Goal: Information Seeking & Learning: Learn about a topic

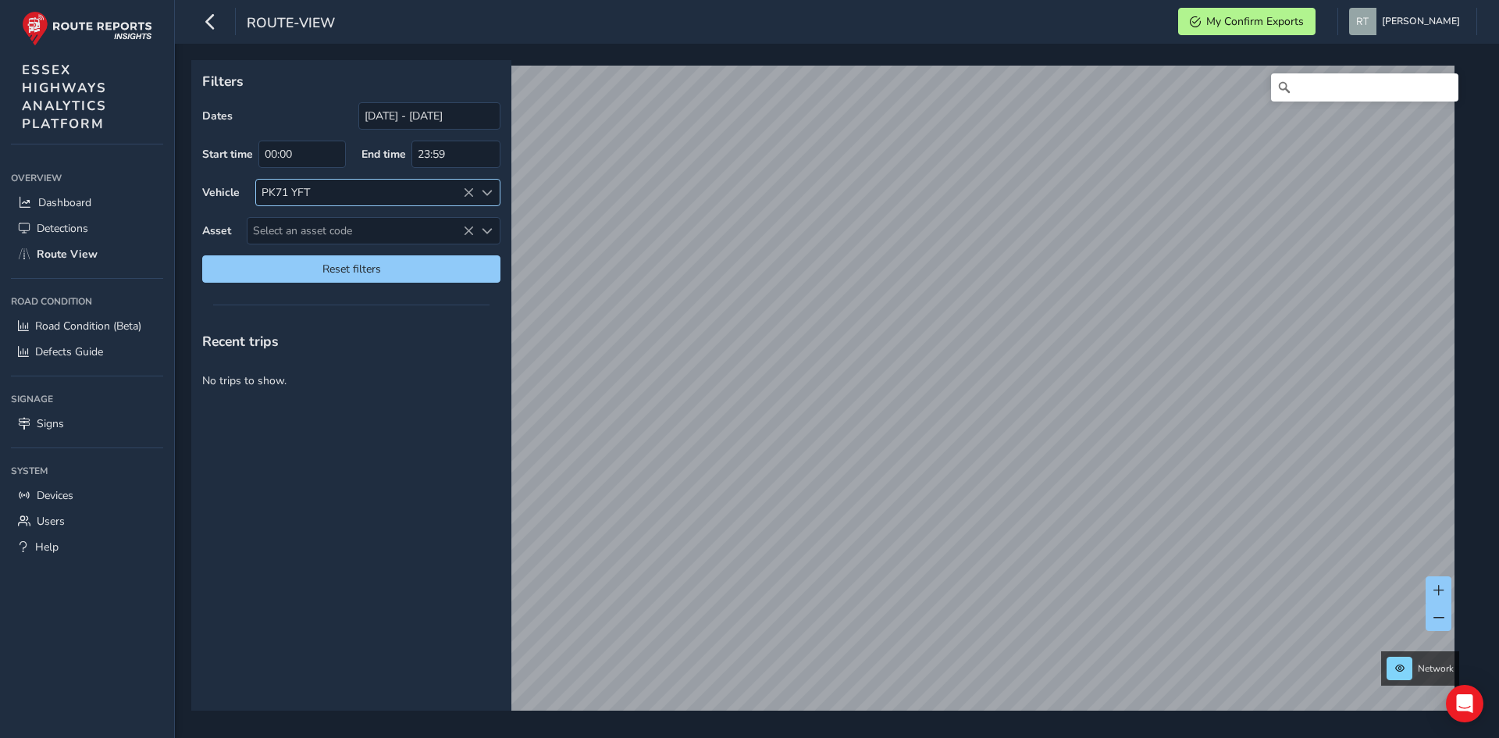
click at [468, 193] on icon at bounding box center [468, 192] width 11 height 11
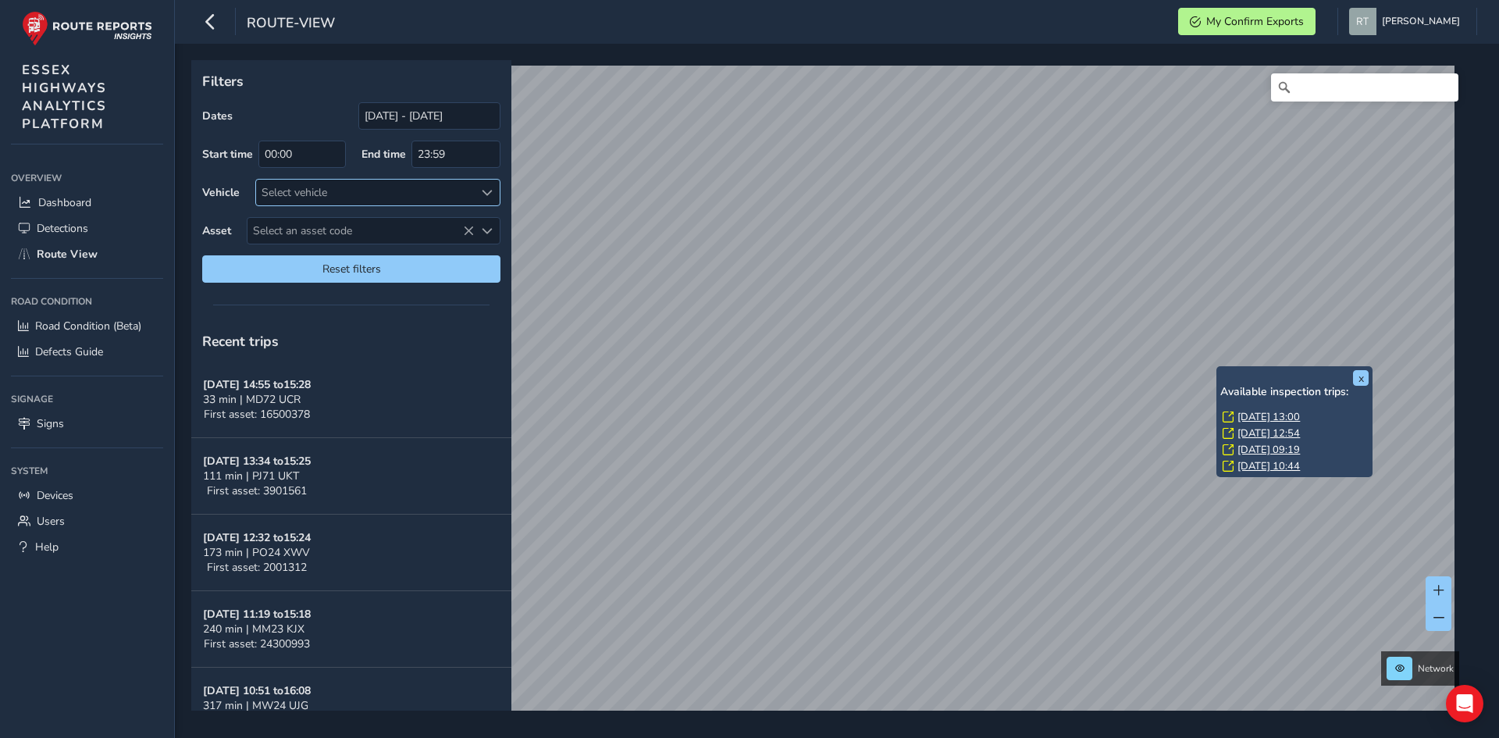
click at [1256, 415] on link "Thu, 25 Sep, 13:00" at bounding box center [1269, 417] width 62 height 14
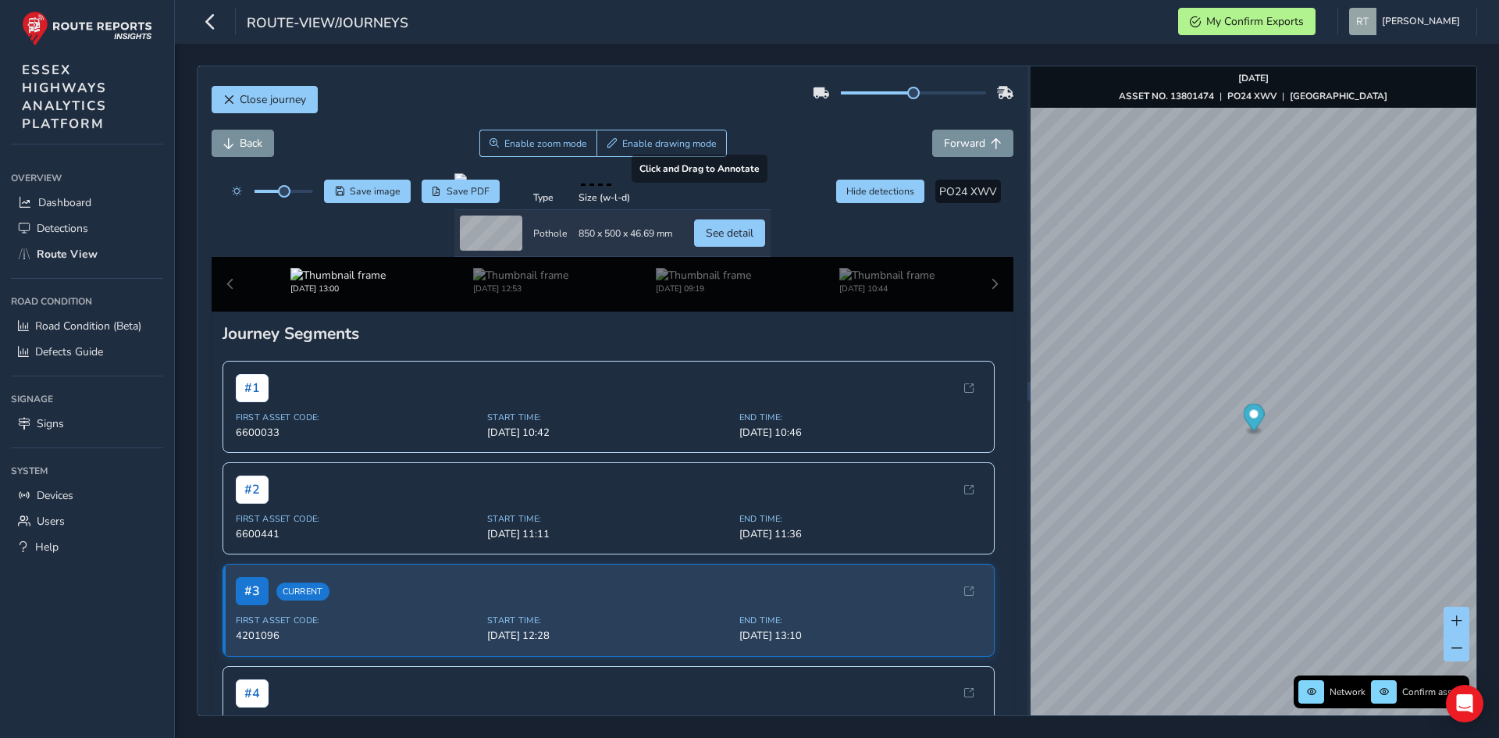
drag, startPoint x: 655, startPoint y: 492, endPoint x: 669, endPoint y: 457, distance: 37.9
click at [669, 186] on div at bounding box center [613, 179] width 316 height 12
click at [547, 186] on div at bounding box center [613, 179] width 316 height 12
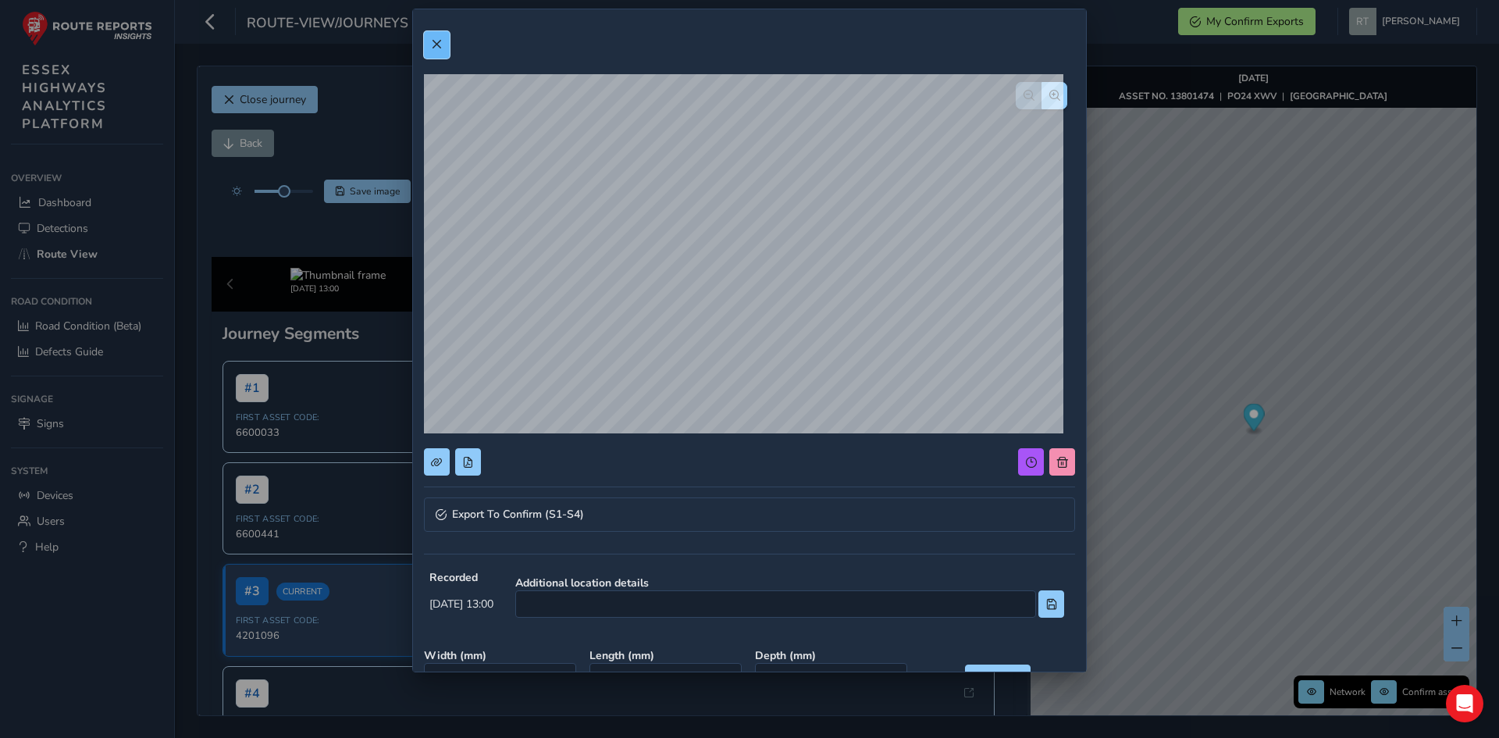
click at [439, 48] on span at bounding box center [436, 44] width 11 height 11
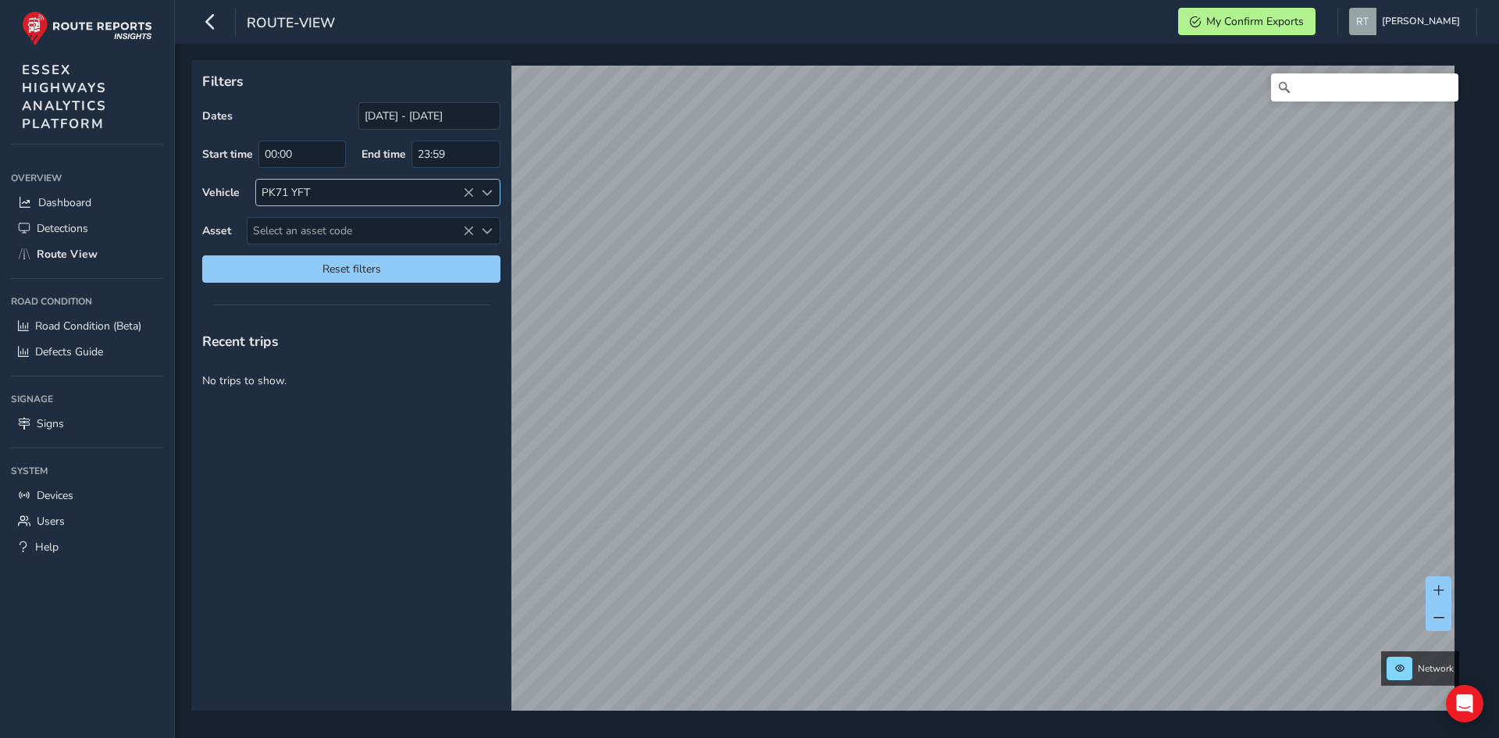
click at [465, 191] on icon at bounding box center [468, 192] width 11 height 11
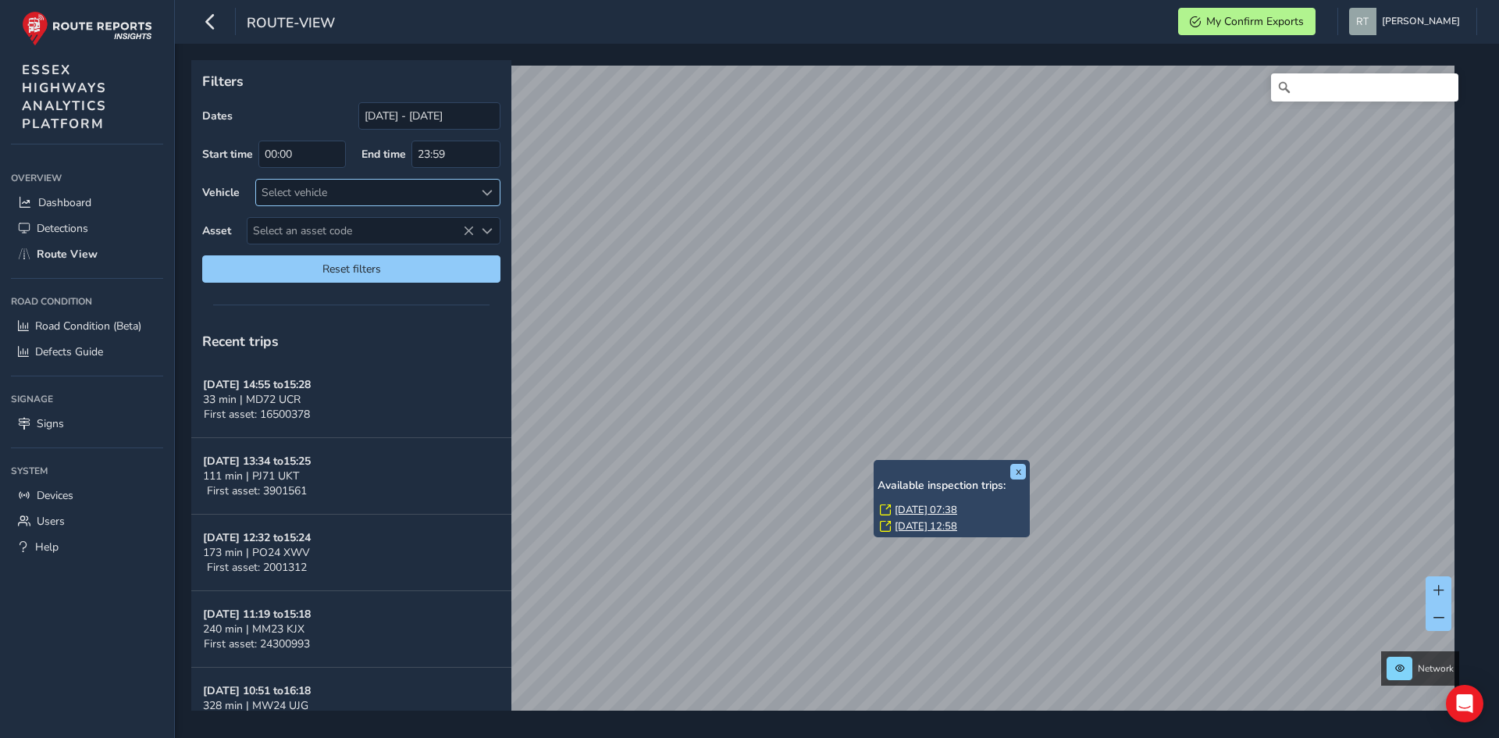
click at [903, 508] on link "[DATE] 07:38" at bounding box center [926, 510] width 62 height 14
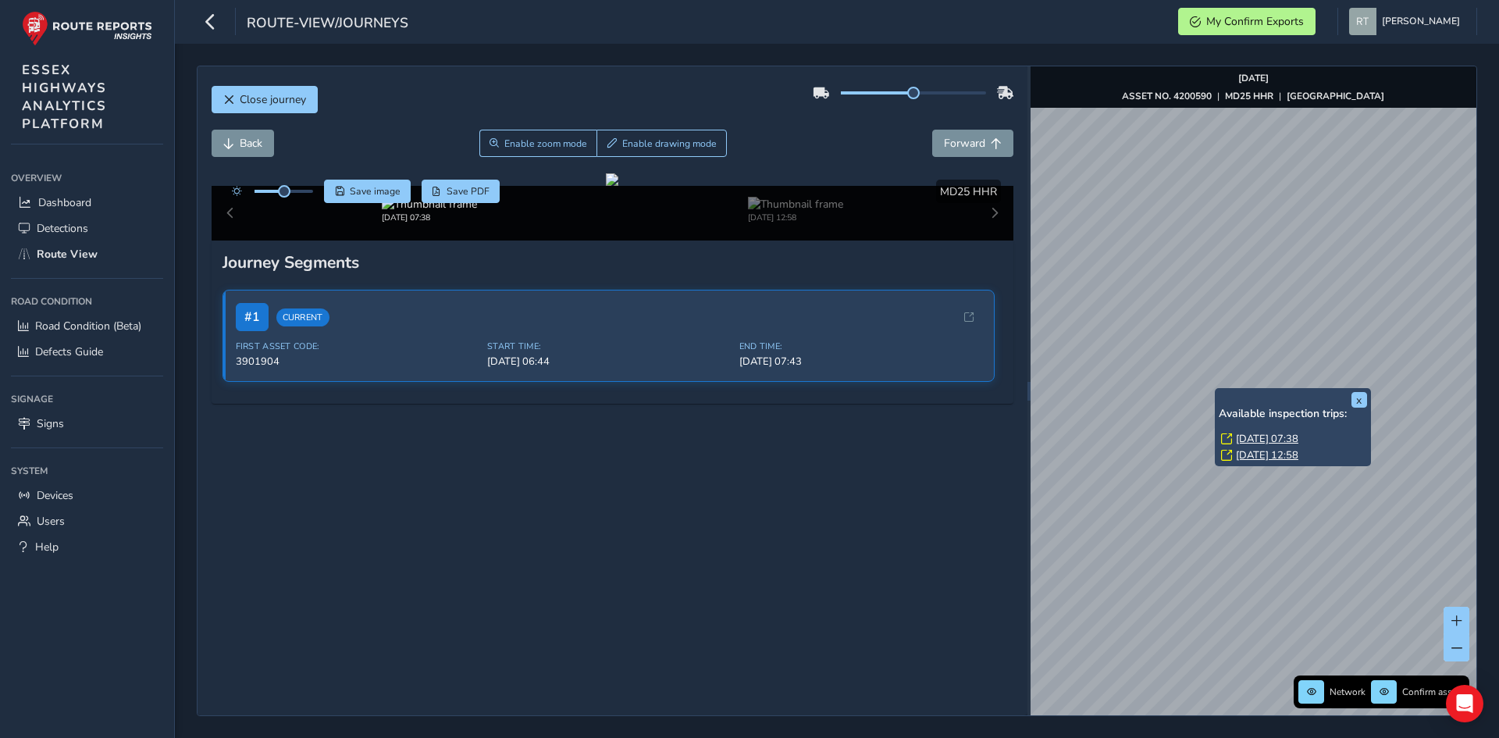
click at [1216, 391] on div "x Available inspection trips: [DATE] 07:38 [DATE] 12:58" at bounding box center [1293, 427] width 156 height 78
click at [1257, 439] on link "[DATE] 07:38" at bounding box center [1267, 439] width 62 height 14
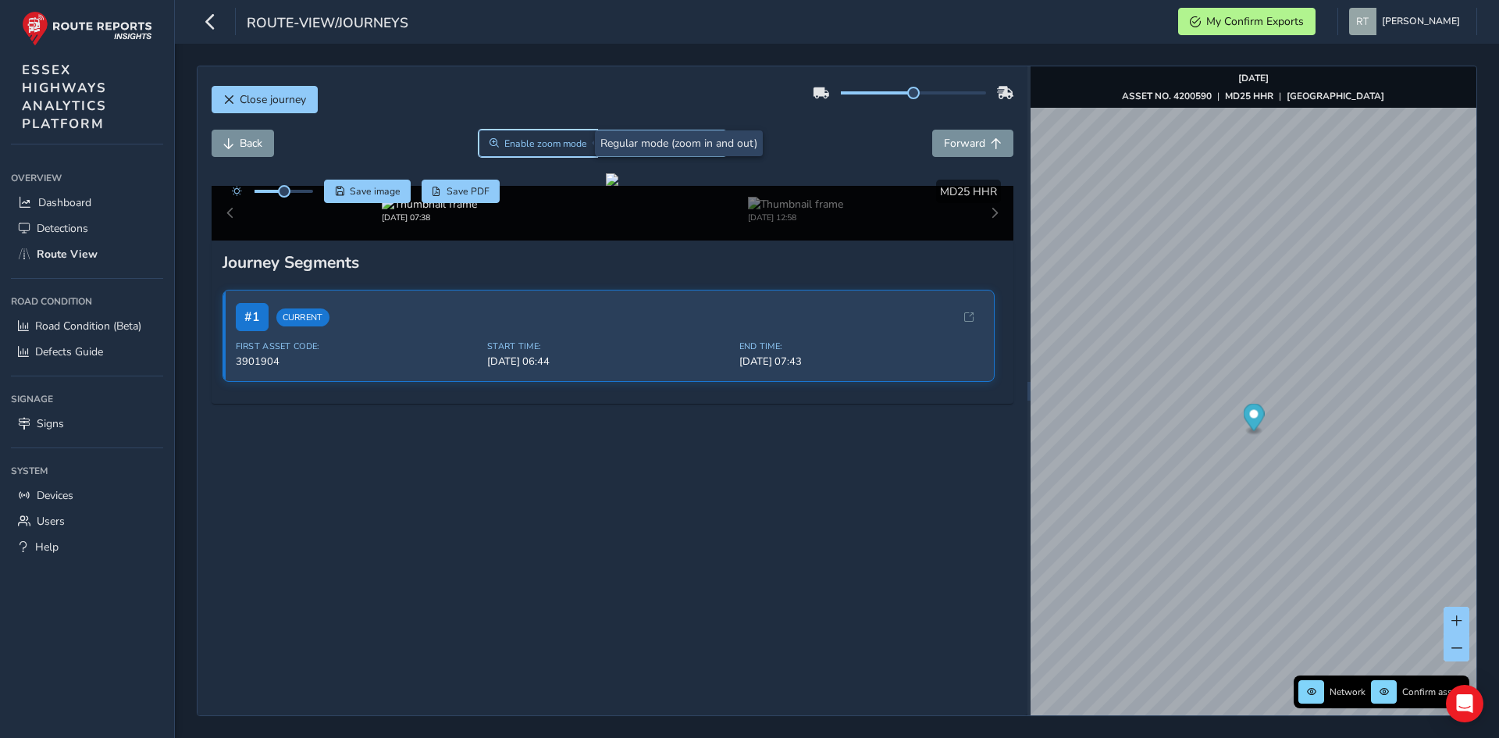
click at [545, 145] on span "Enable zoom mode" at bounding box center [546, 143] width 83 height 12
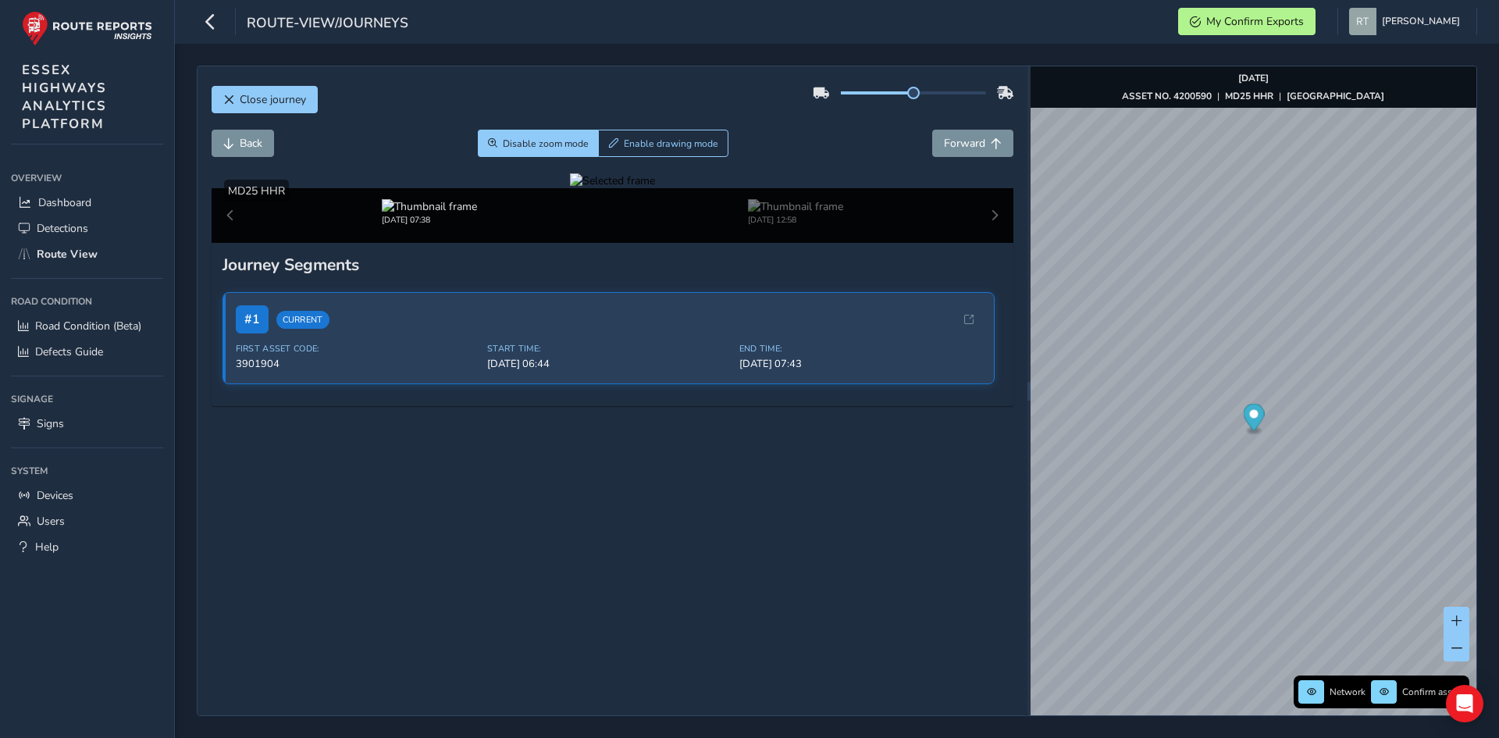
click at [597, 188] on div at bounding box center [612, 180] width 85 height 15
click at [603, 455] on img at bounding box center [966, 297] width 2249 height 1265
